Goal: Use online tool/utility: Utilize a website feature to perform a specific function

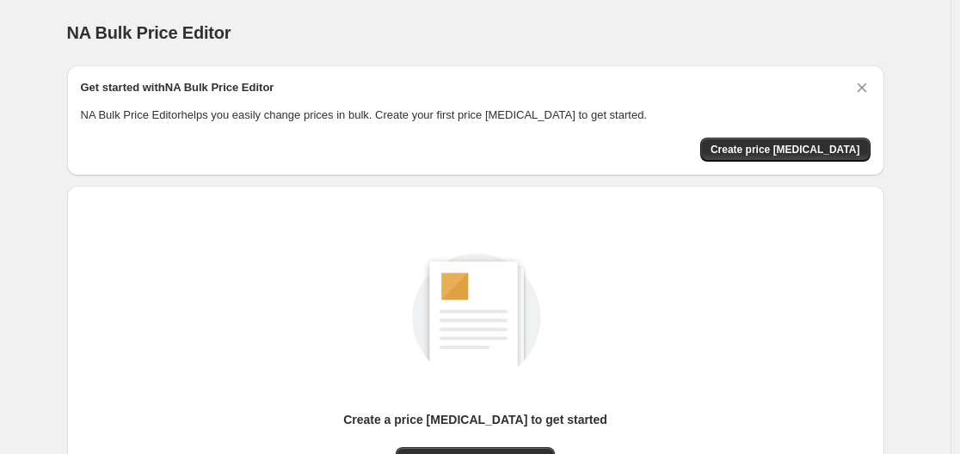
scroll to position [190, 0]
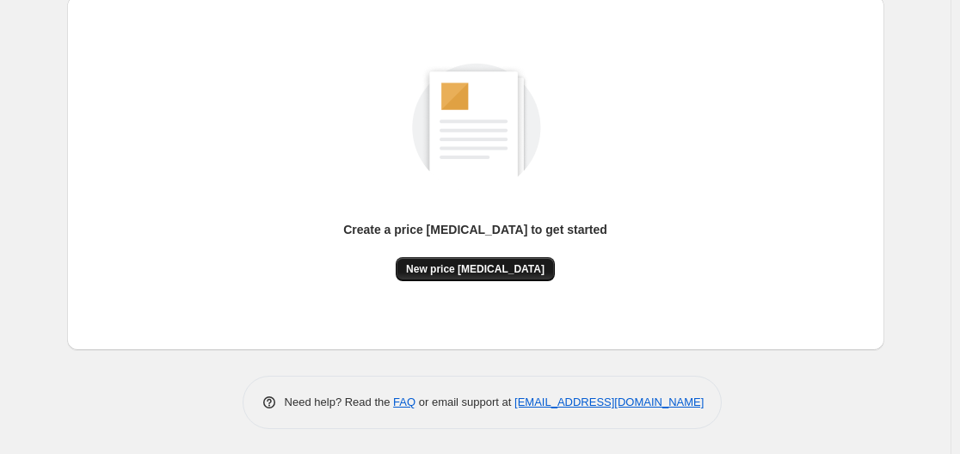
click at [517, 269] on span "New price [MEDICAL_DATA]" at bounding box center [475, 269] width 138 height 14
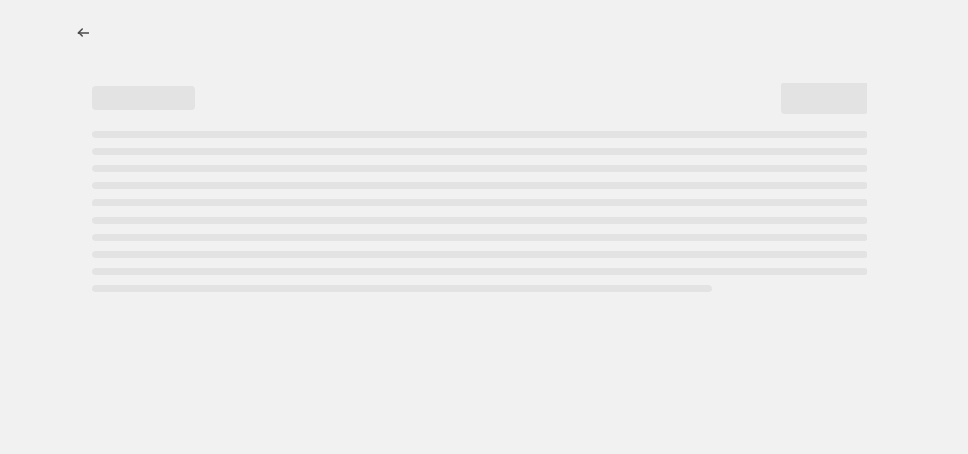
select select "percentage"
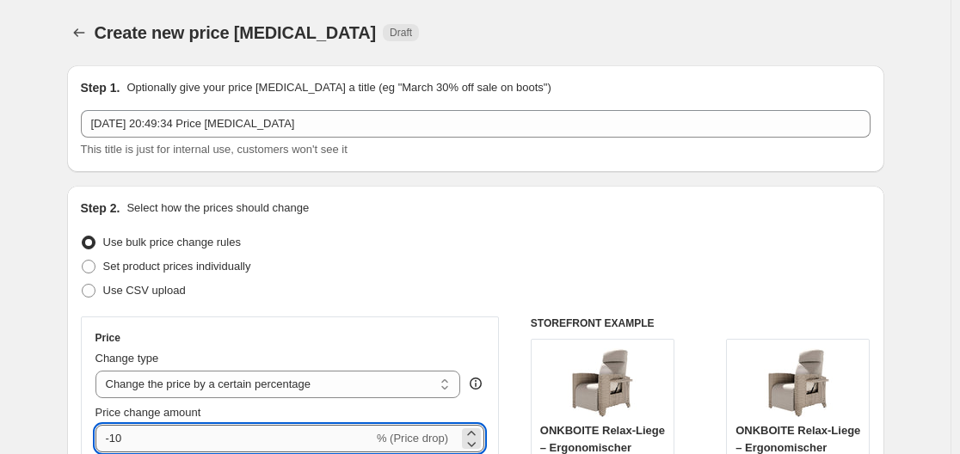
click at [234, 426] on input "-10" at bounding box center [234, 439] width 278 height 28
type input "-1"
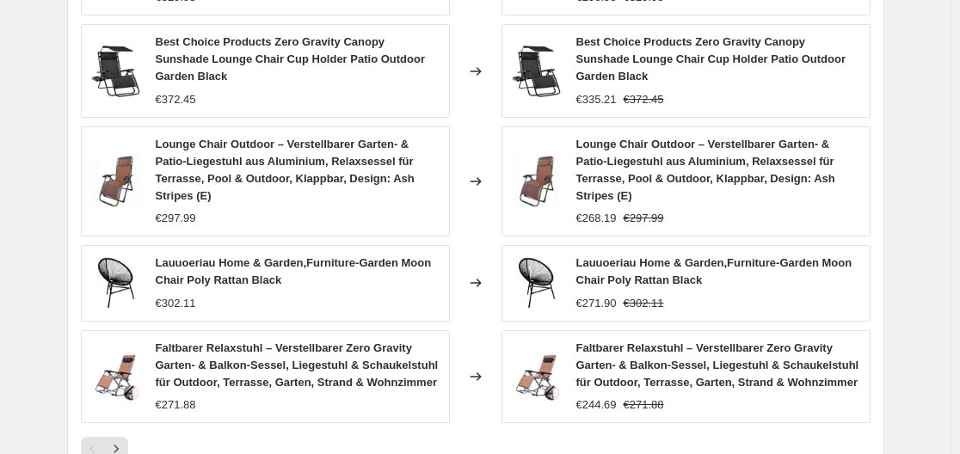
scroll to position [1379, 0]
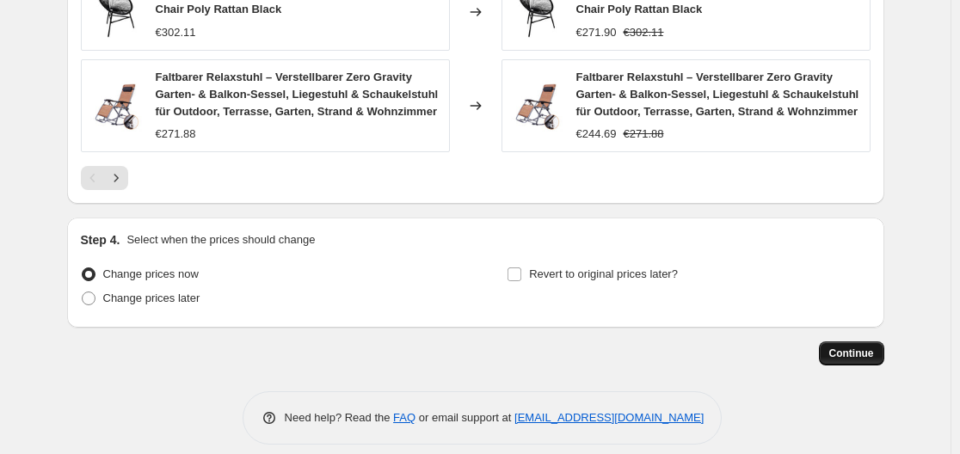
type input "-35"
click at [872, 341] on button "Continue" at bounding box center [850, 353] width 65 height 24
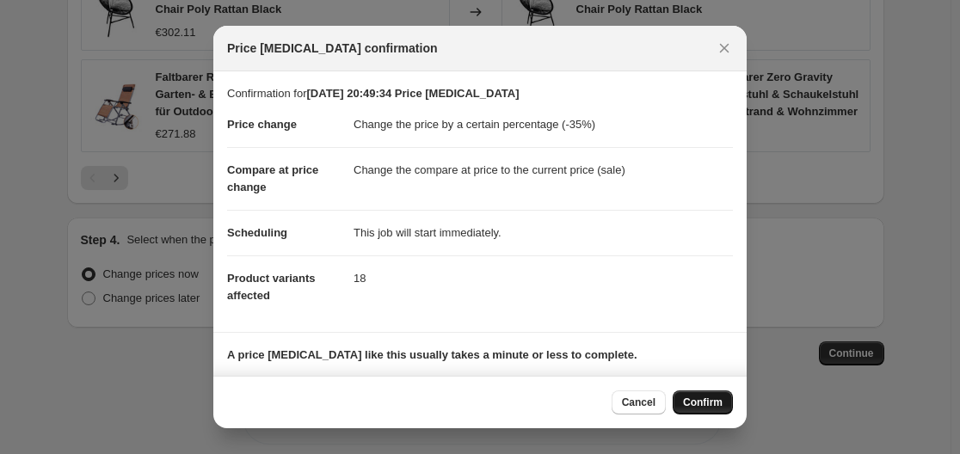
click at [715, 400] on span "Confirm" at bounding box center [703, 402] width 40 height 14
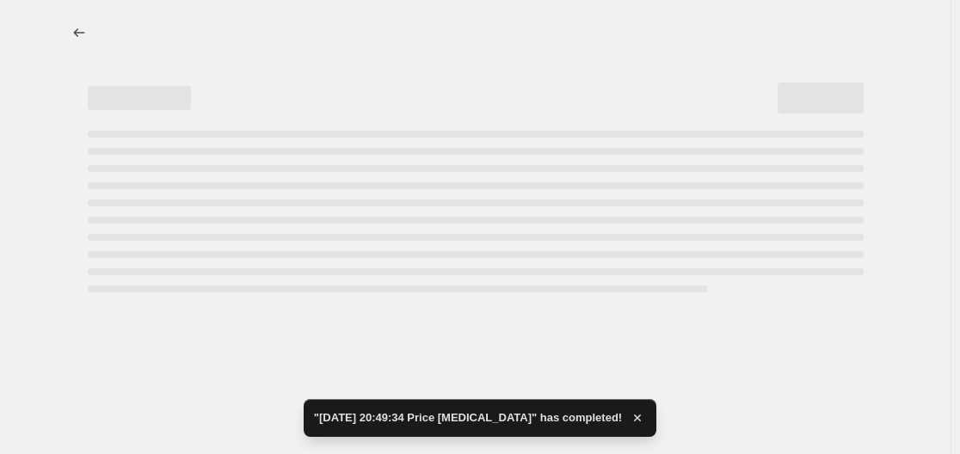
select select "percentage"
